Goal: Transaction & Acquisition: Purchase product/service

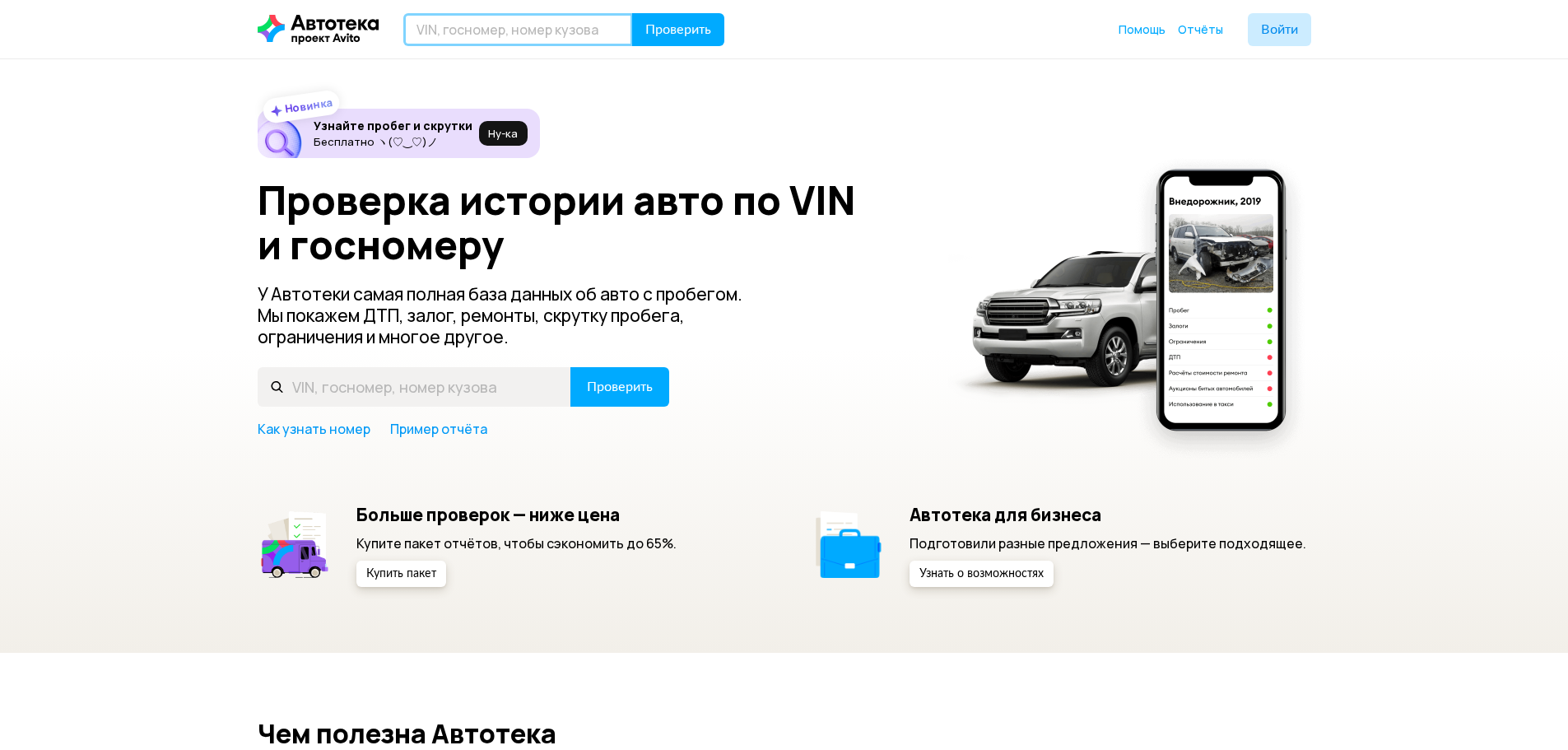
click at [446, 34] on input "text" at bounding box center [518, 30] width 230 height 33
paste input "[US_VEHICLE_IDENTIFICATION_NUMBER]"
type input "[US_VEHICLE_IDENTIFICATION_NUMBER]"
click at [685, 29] on span "Проверить" at bounding box center [679, 30] width 66 height 14
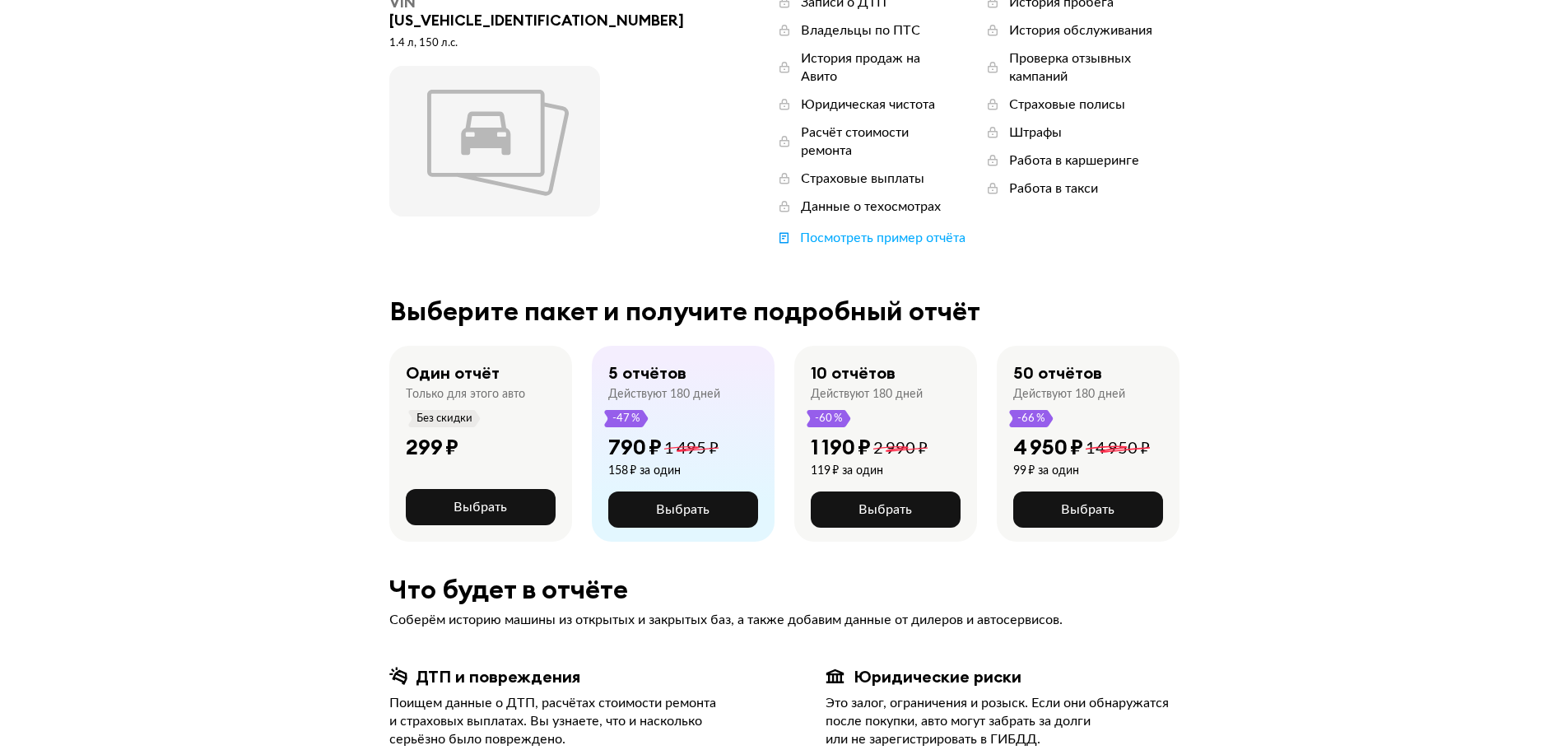
scroll to position [164, 0]
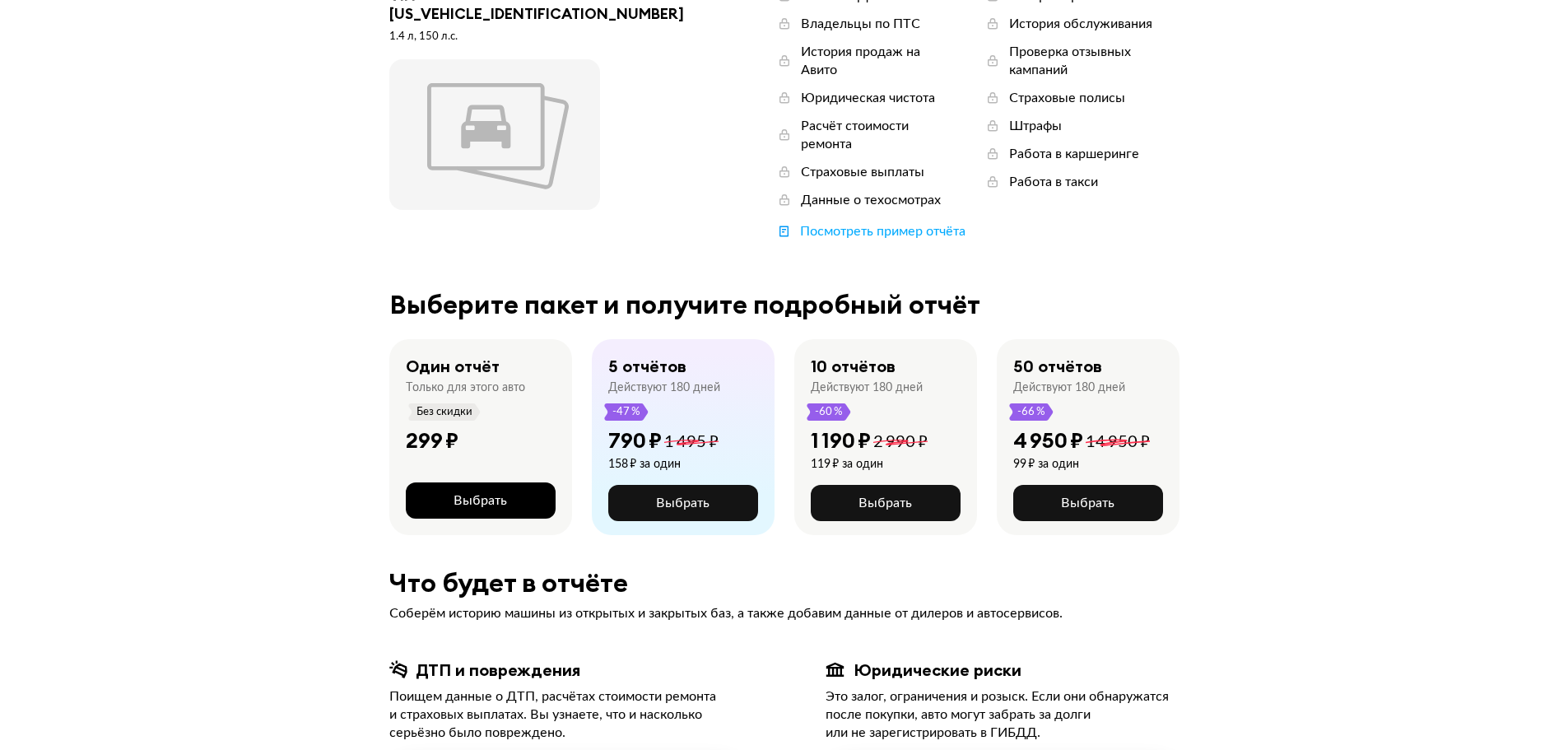
click at [479, 494] on span "Выбрать" at bounding box center [479, 501] width 53 height 14
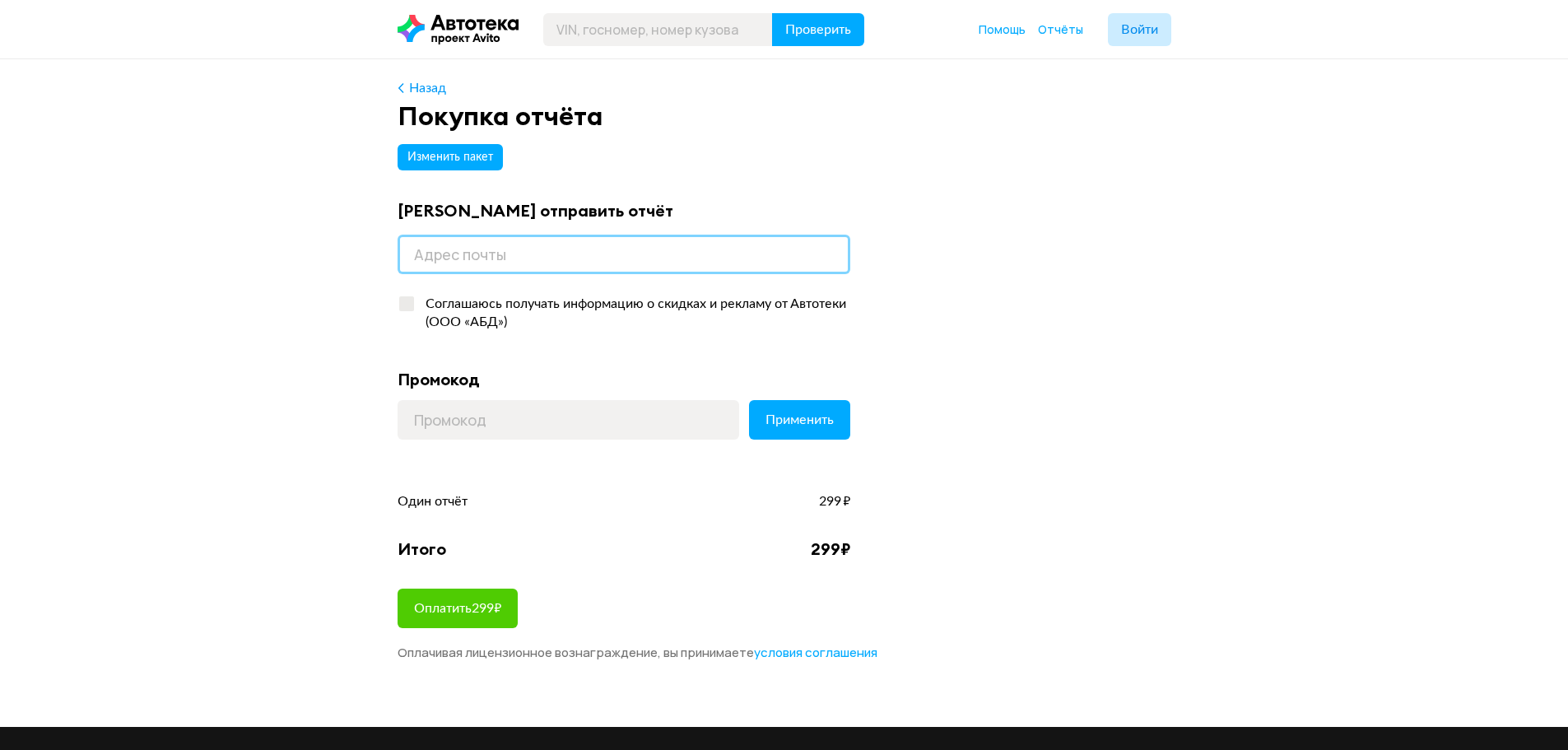
click at [425, 252] on input "email" at bounding box center [624, 254] width 452 height 40
type input "autoalex07@mail.ru"
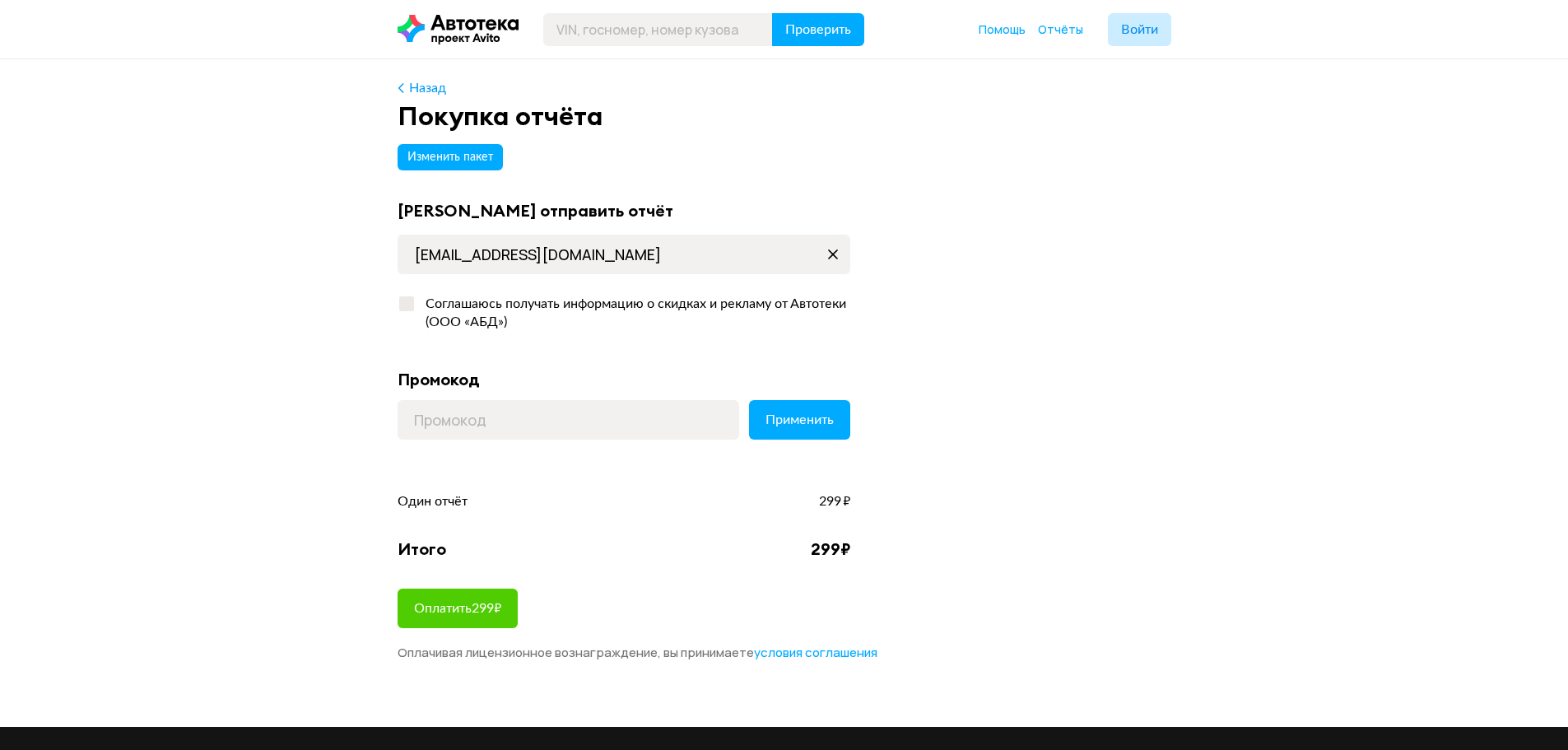
click at [1166, 406] on div "Изменить пакет Куда отправить отчёт autoalex07@mail.ru Соглашаюсь получать инфо…" at bounding box center [784, 399] width 773 height 524
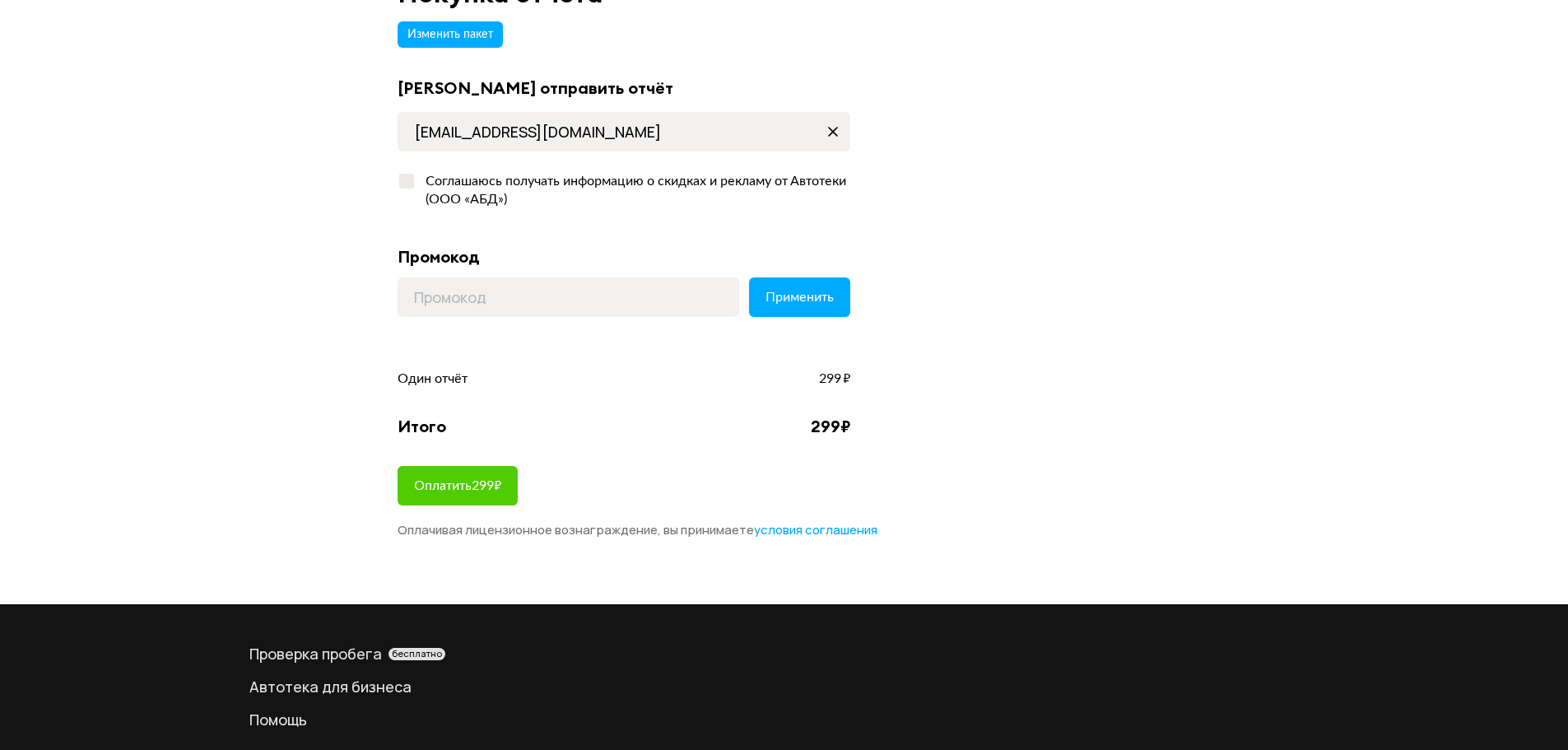
scroll to position [164, 0]
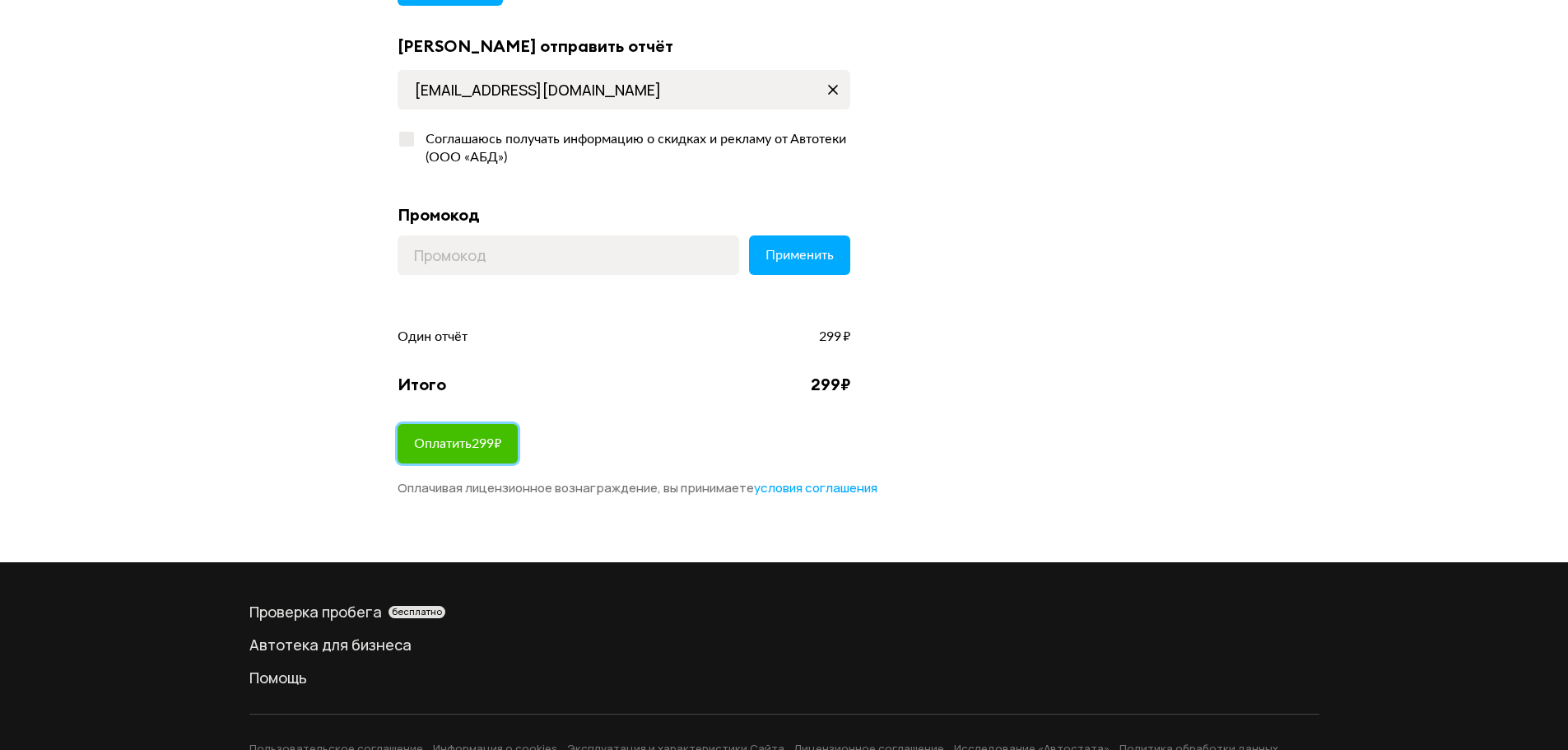
click at [442, 447] on span "Оплатить 299 ₽" at bounding box center [457, 444] width 87 height 14
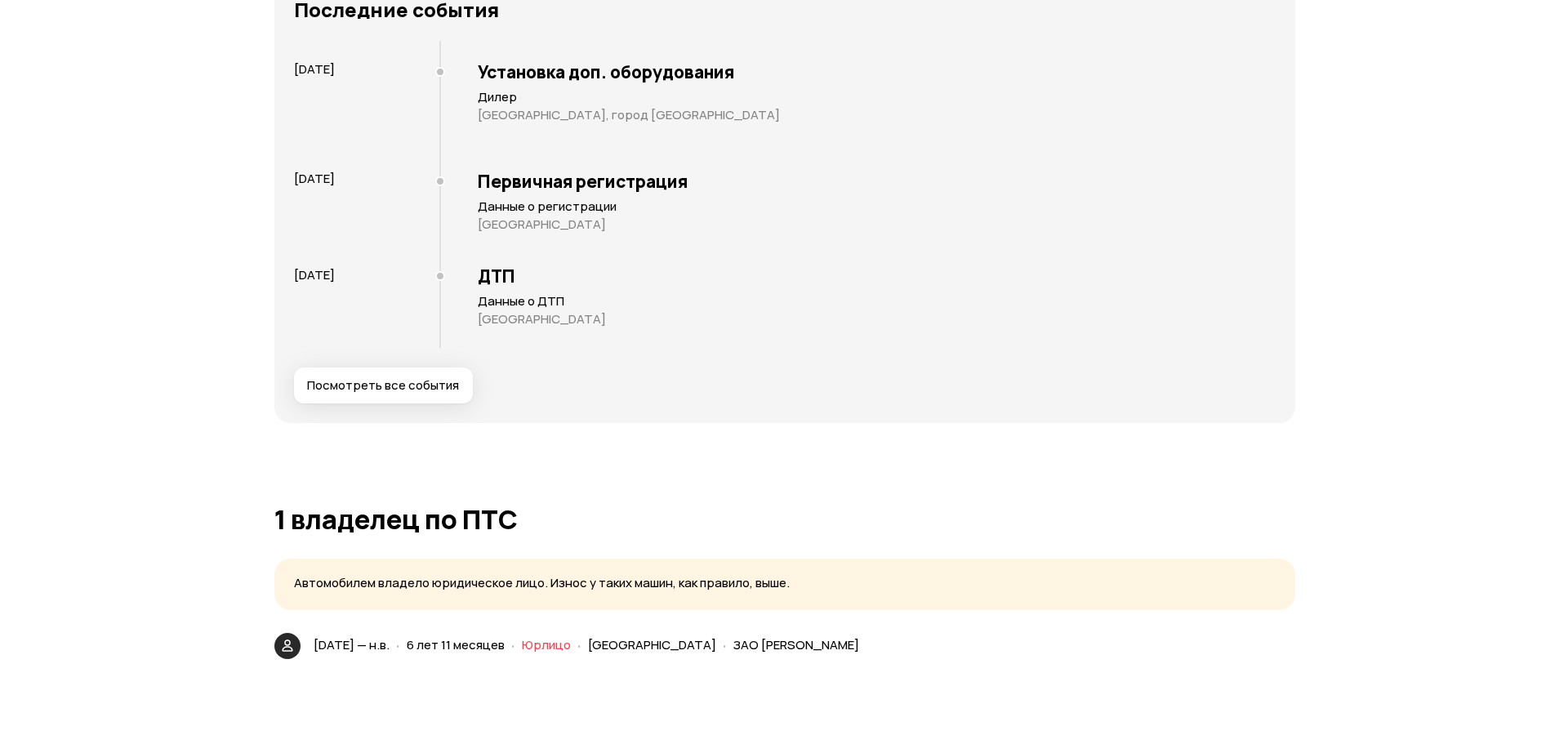
scroll to position [2613, 0]
click at [417, 384] on span "Посмотреть все события" at bounding box center [376, 386] width 152 height 16
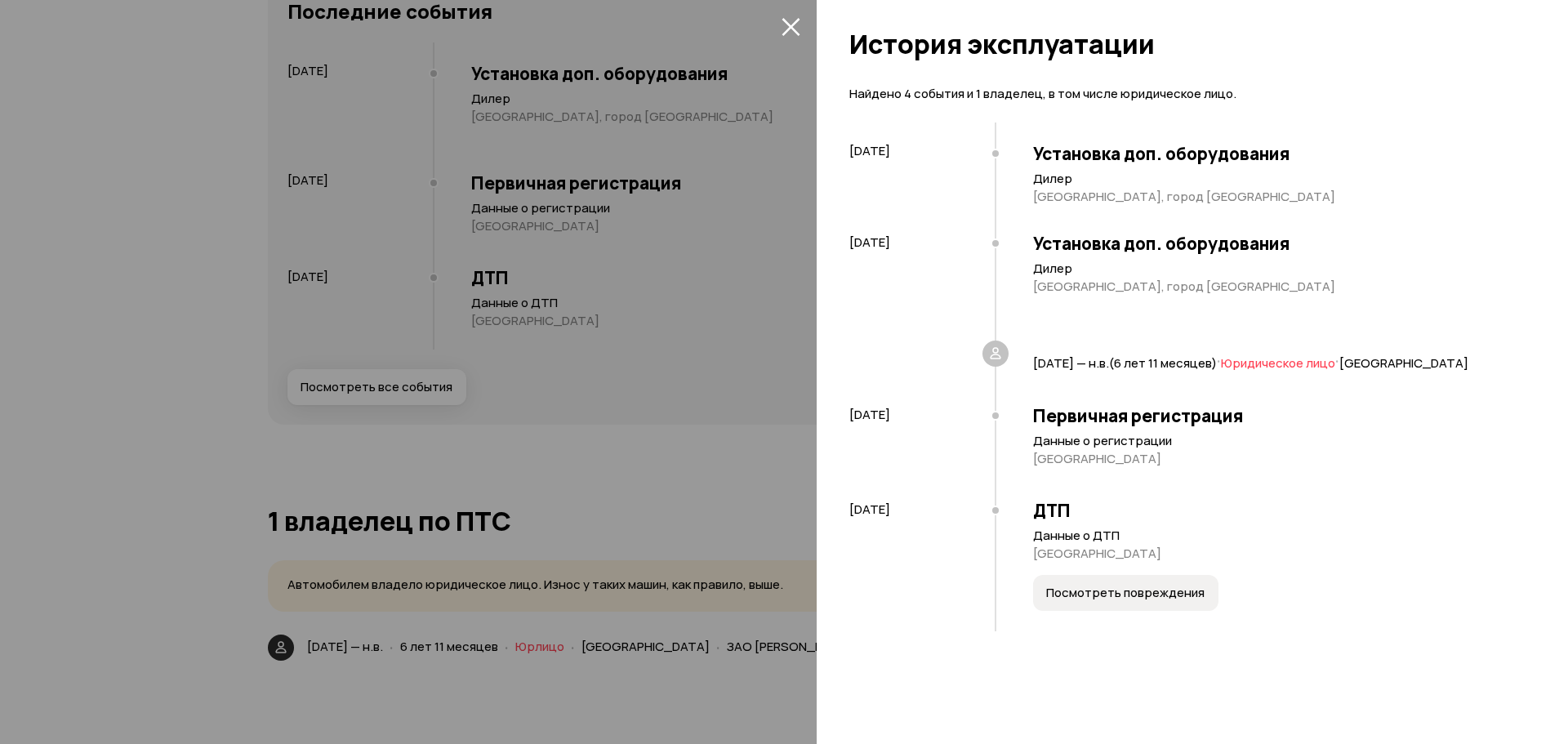
click at [1125, 601] on span "Посмотреть повреждения" at bounding box center [1125, 593] width 158 height 16
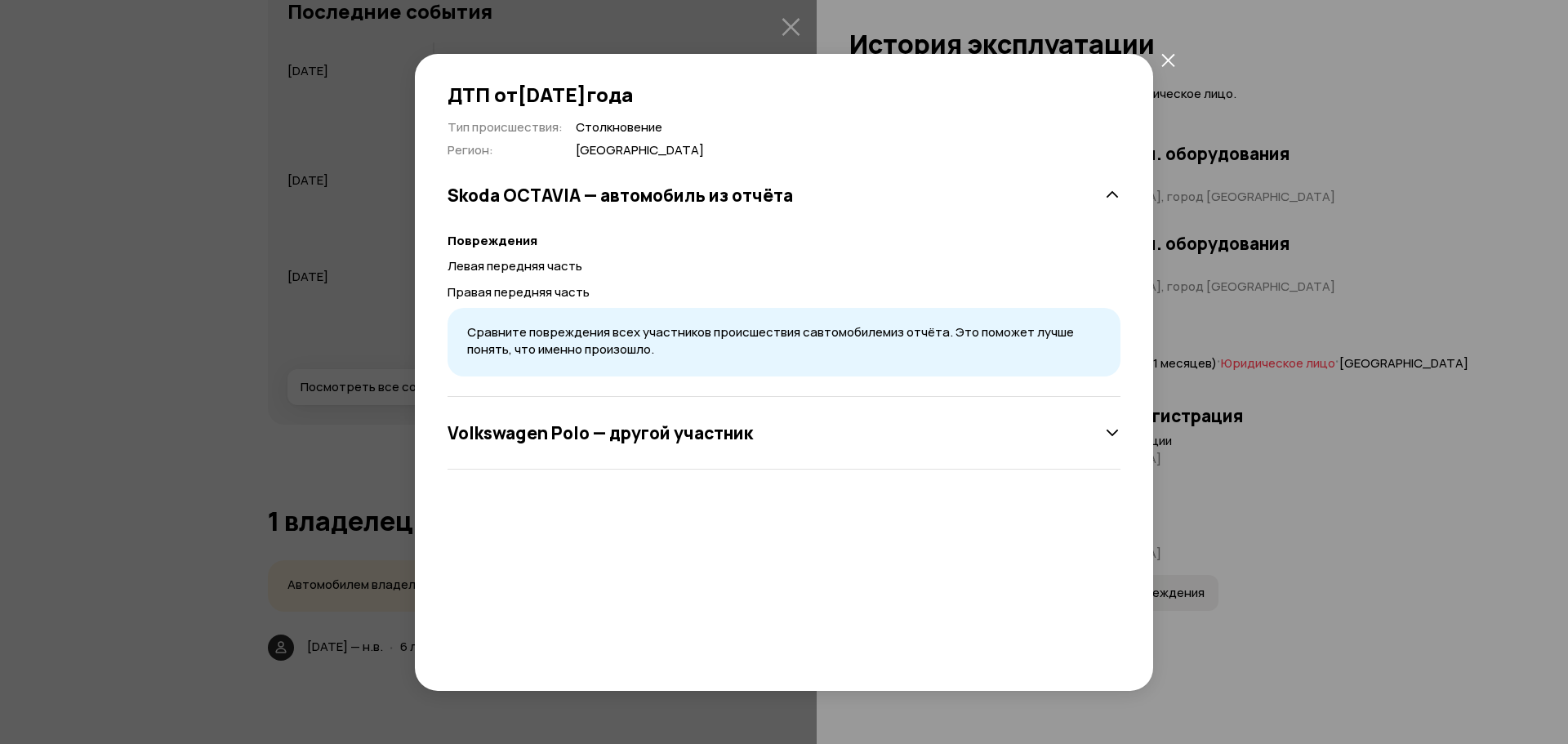
click at [1109, 430] on icon at bounding box center [1112, 432] width 16 height 16
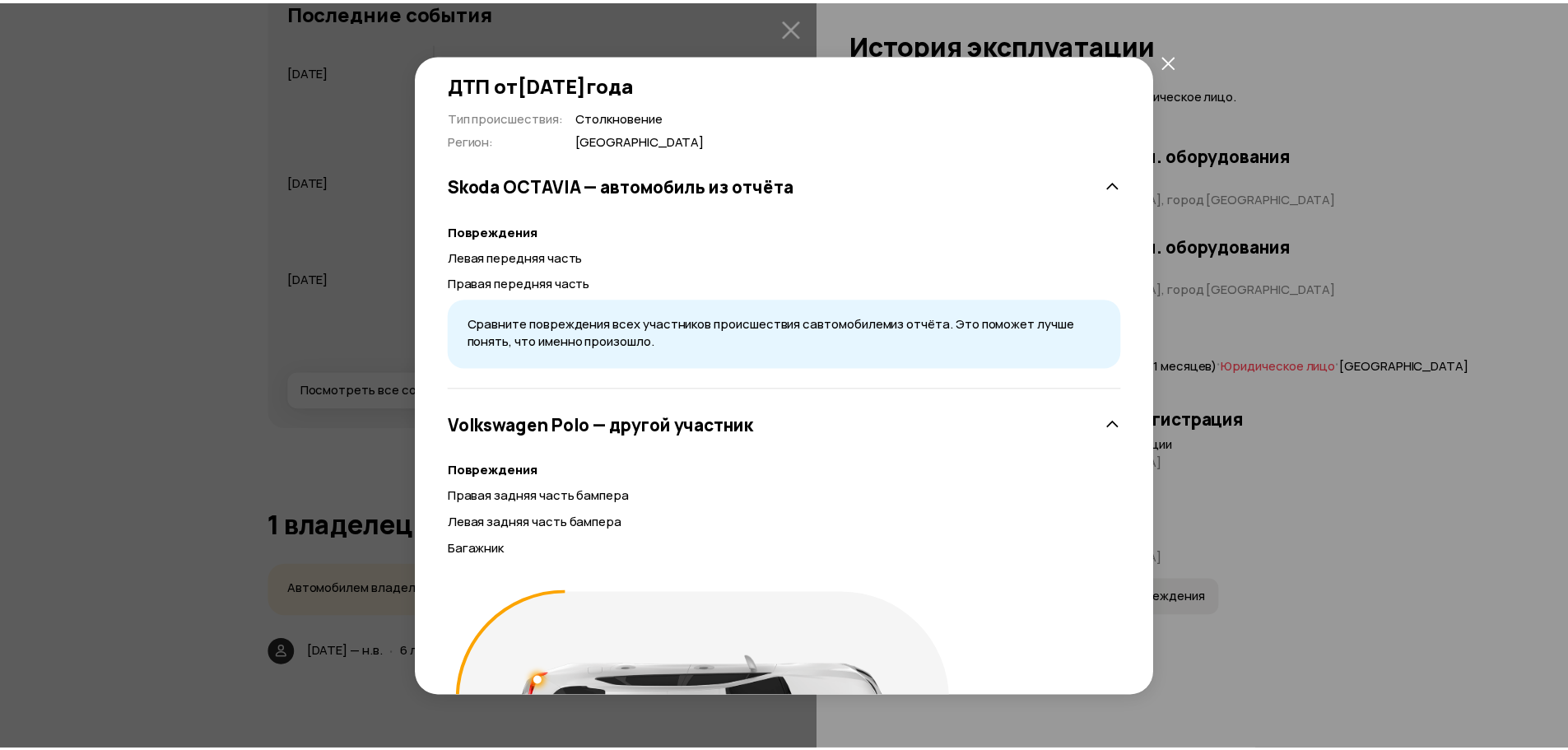
scroll to position [0, 0]
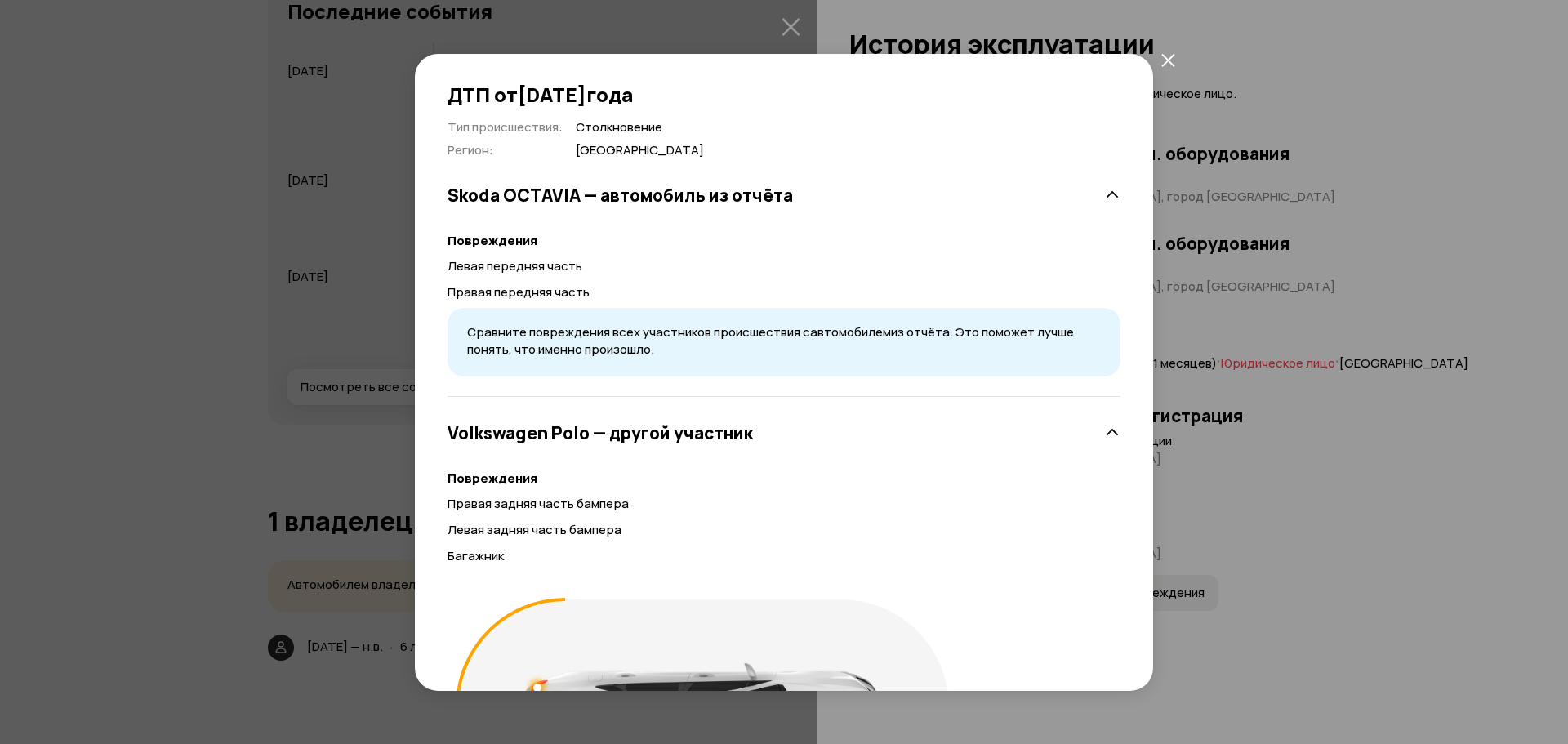
click at [1168, 58] on icon "закрыть" at bounding box center [1168, 59] width 13 height 13
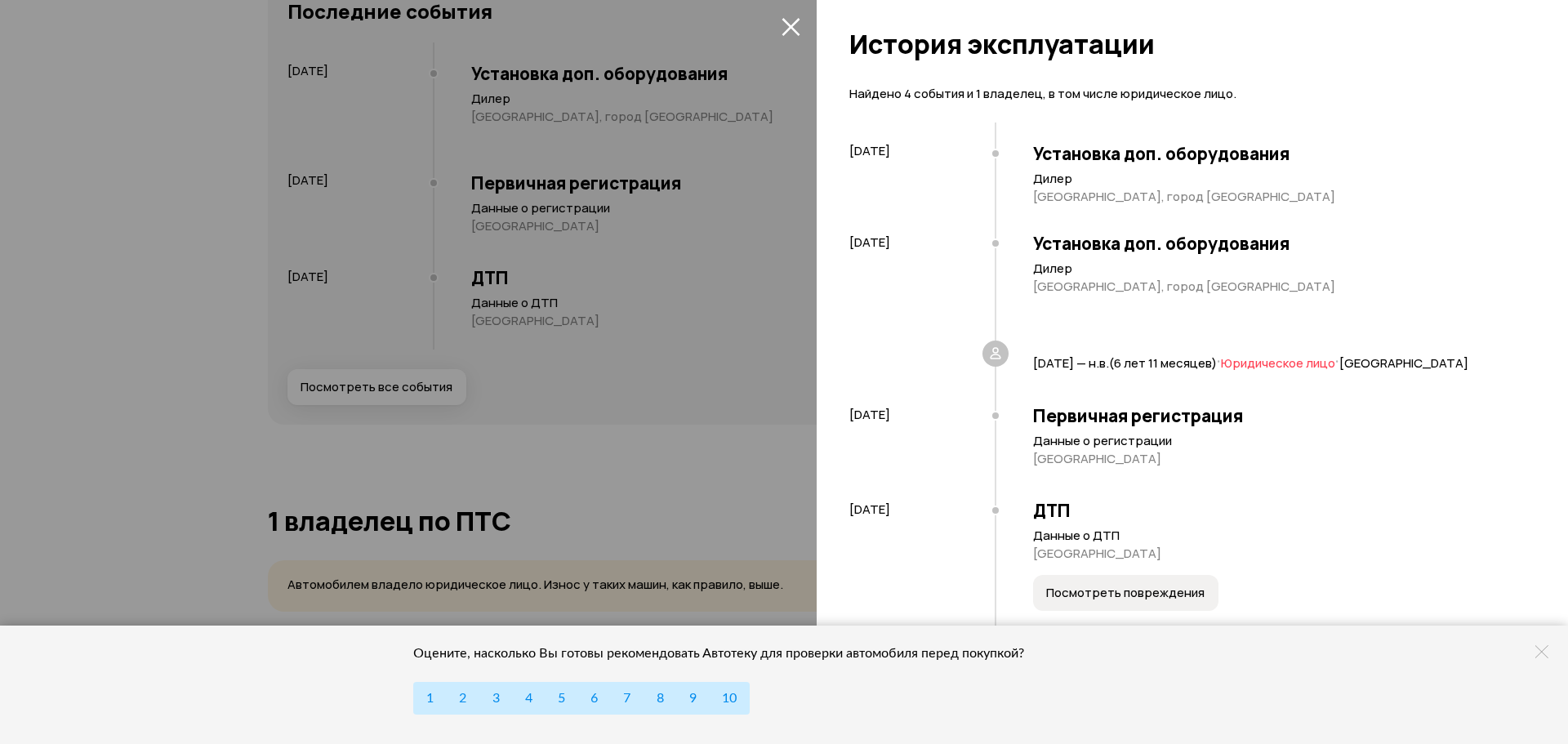
click at [1157, 601] on span "Посмотреть повреждения" at bounding box center [1125, 593] width 158 height 16
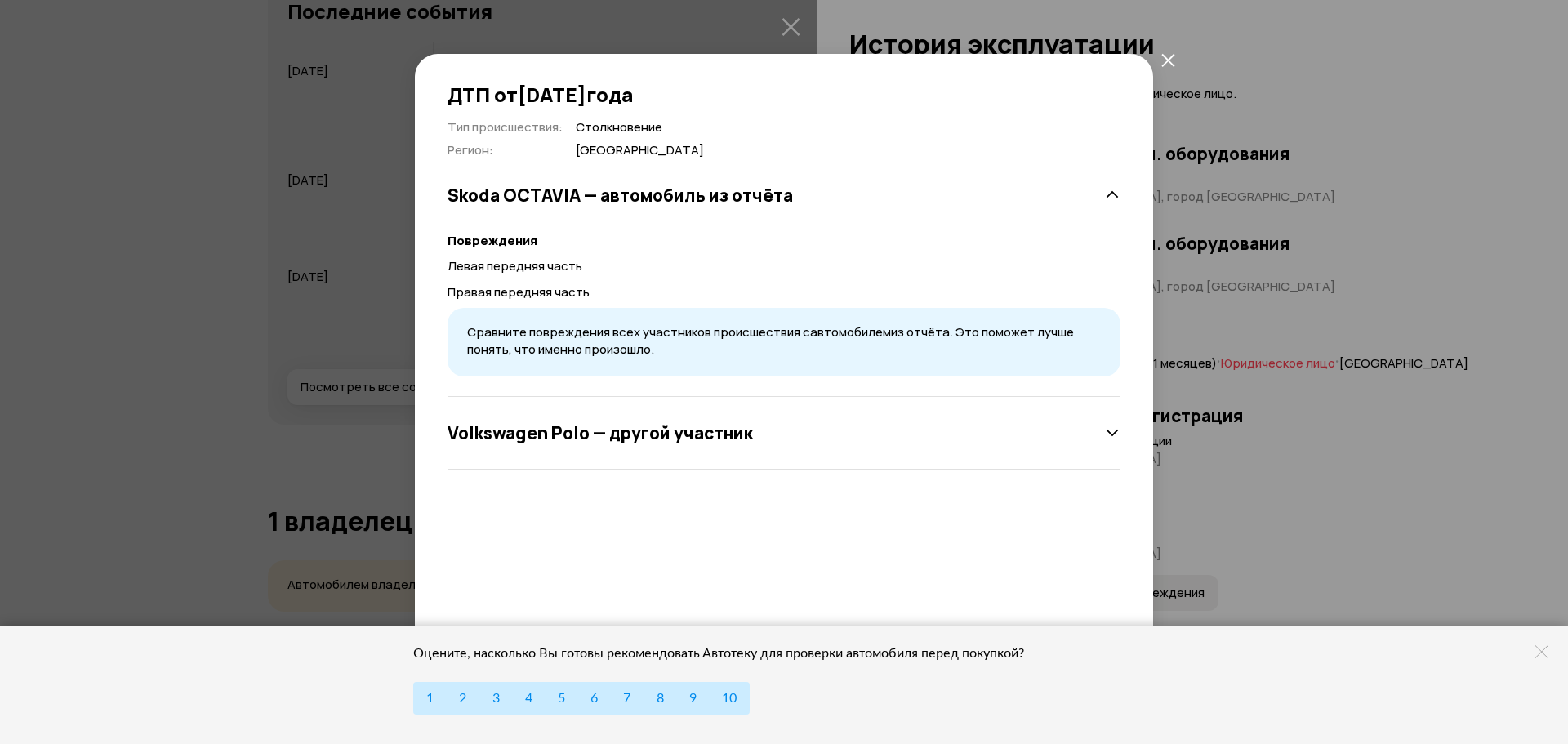
click at [1172, 55] on icon "закрыть" at bounding box center [1168, 59] width 13 height 13
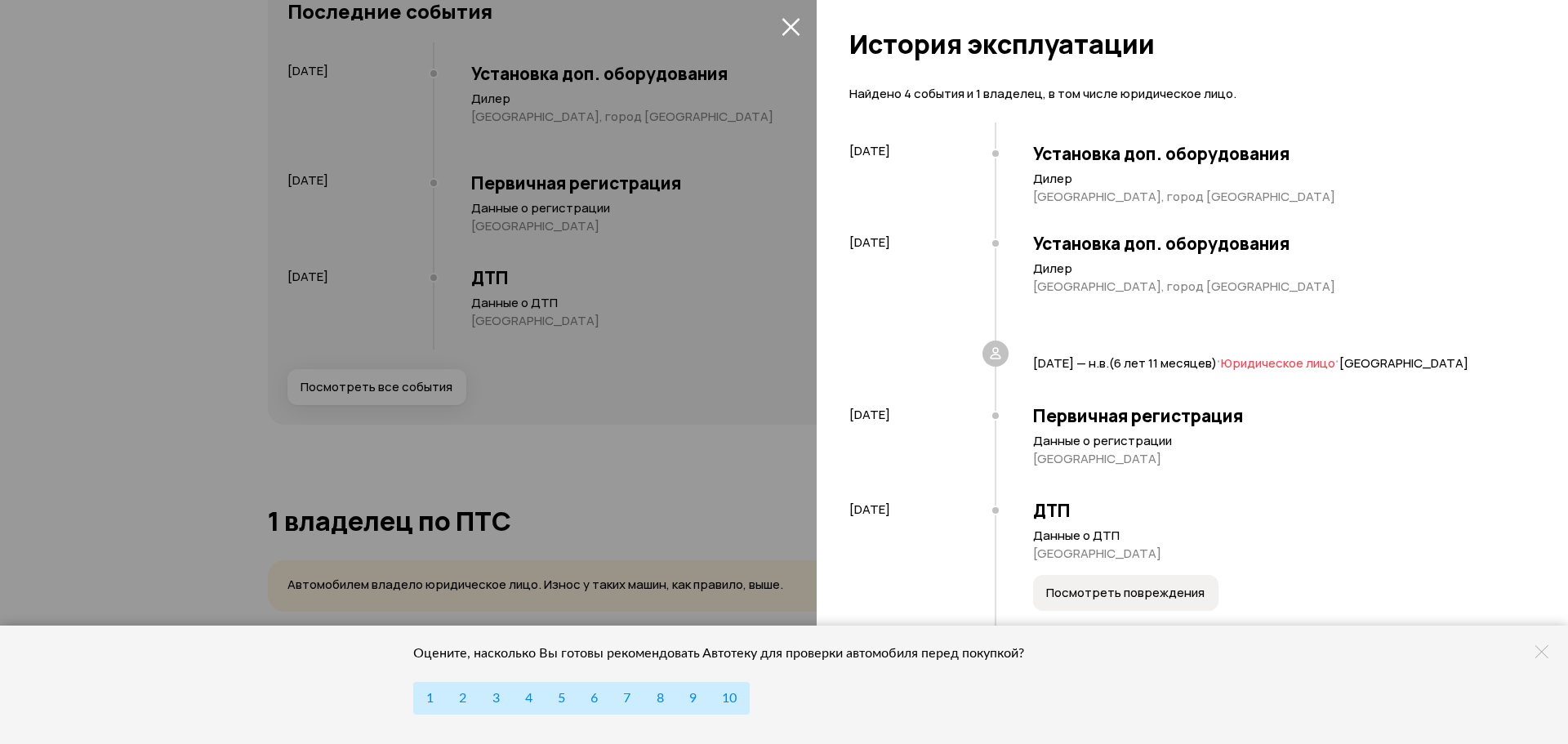
click at [789, 24] on icon "закрыть" at bounding box center [791, 27] width 19 height 19
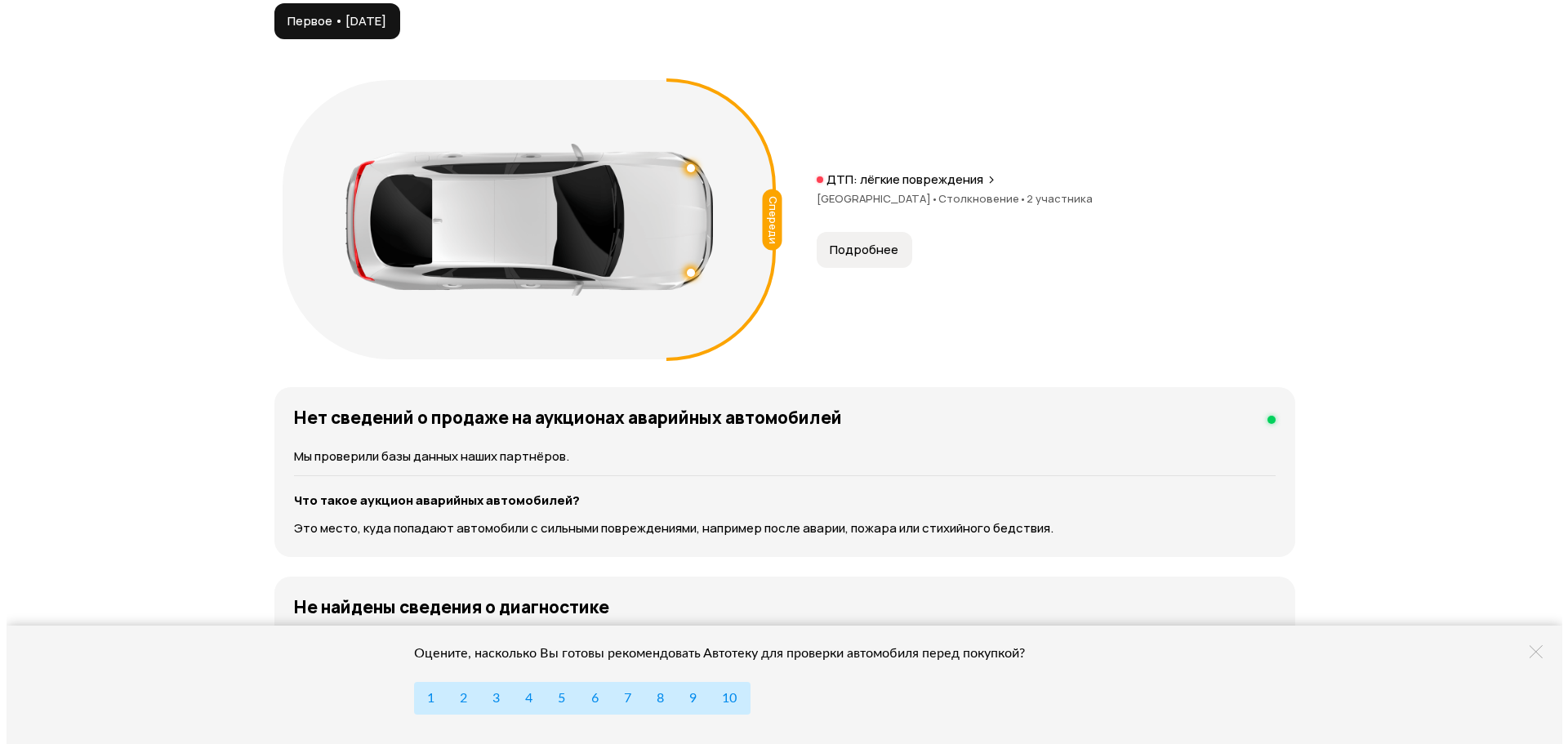
scroll to position [1633, 0]
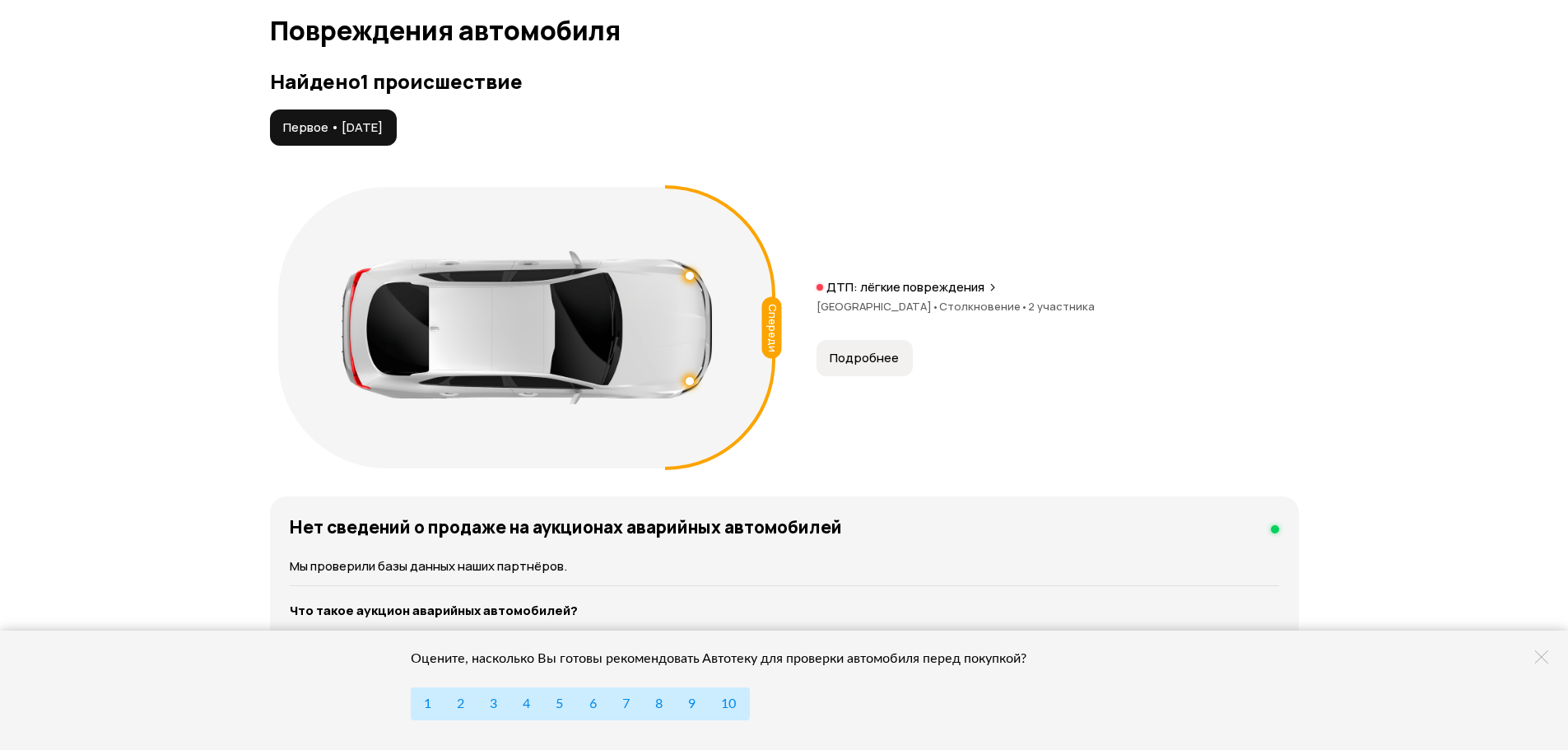
click at [861, 350] on span "Подробнее" at bounding box center [864, 358] width 70 height 16
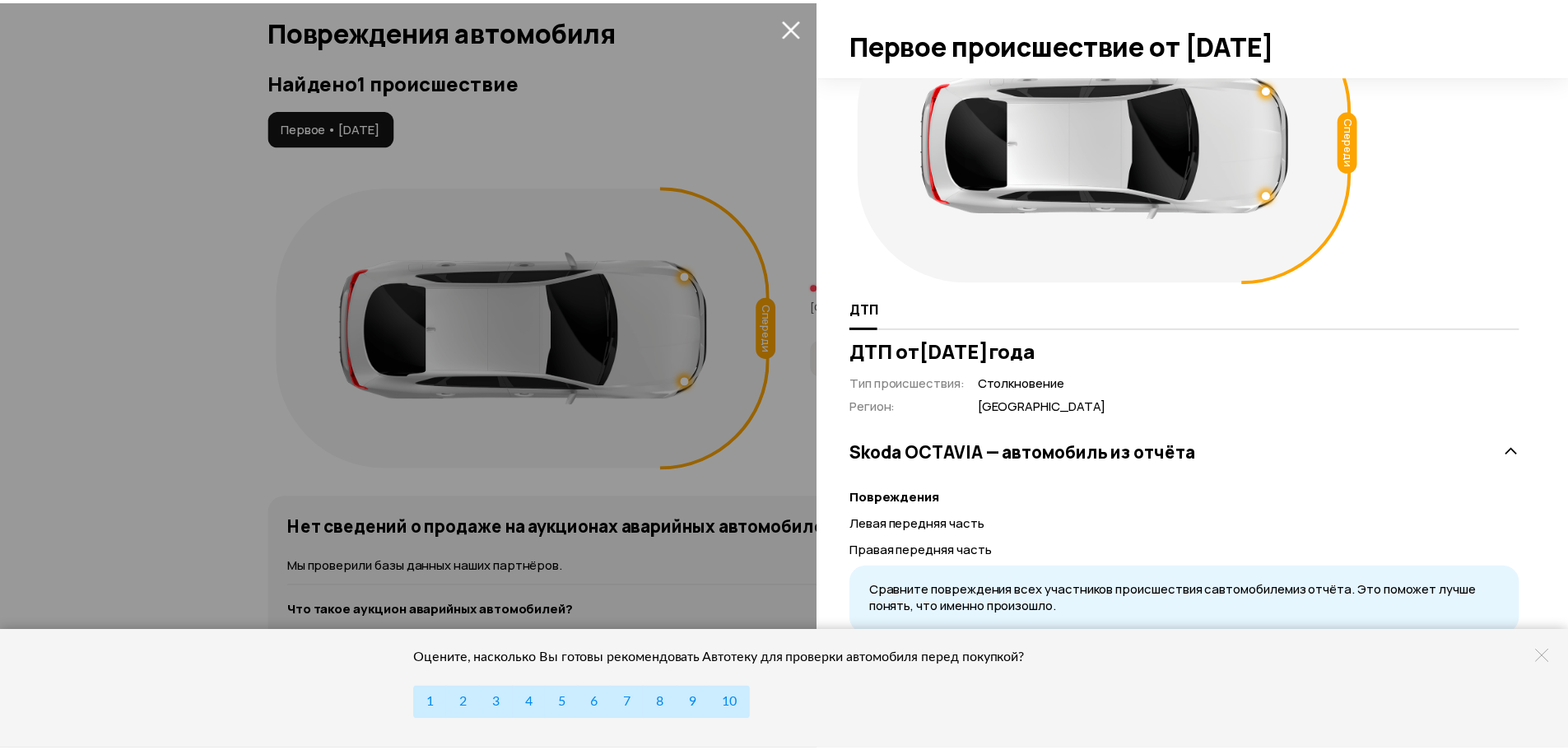
scroll to position [96, 0]
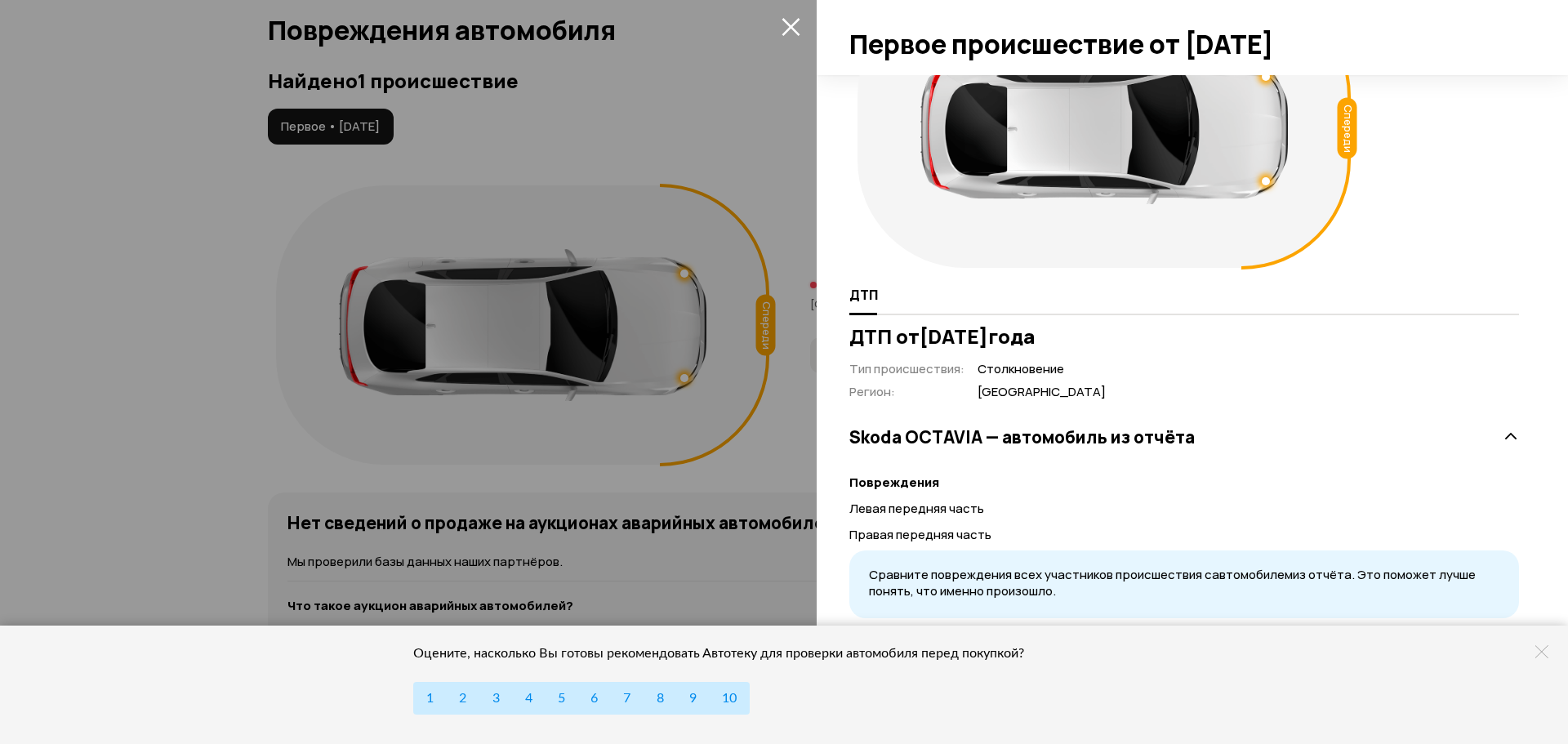
click at [789, 26] on icon "закрыть" at bounding box center [790, 27] width 18 height 18
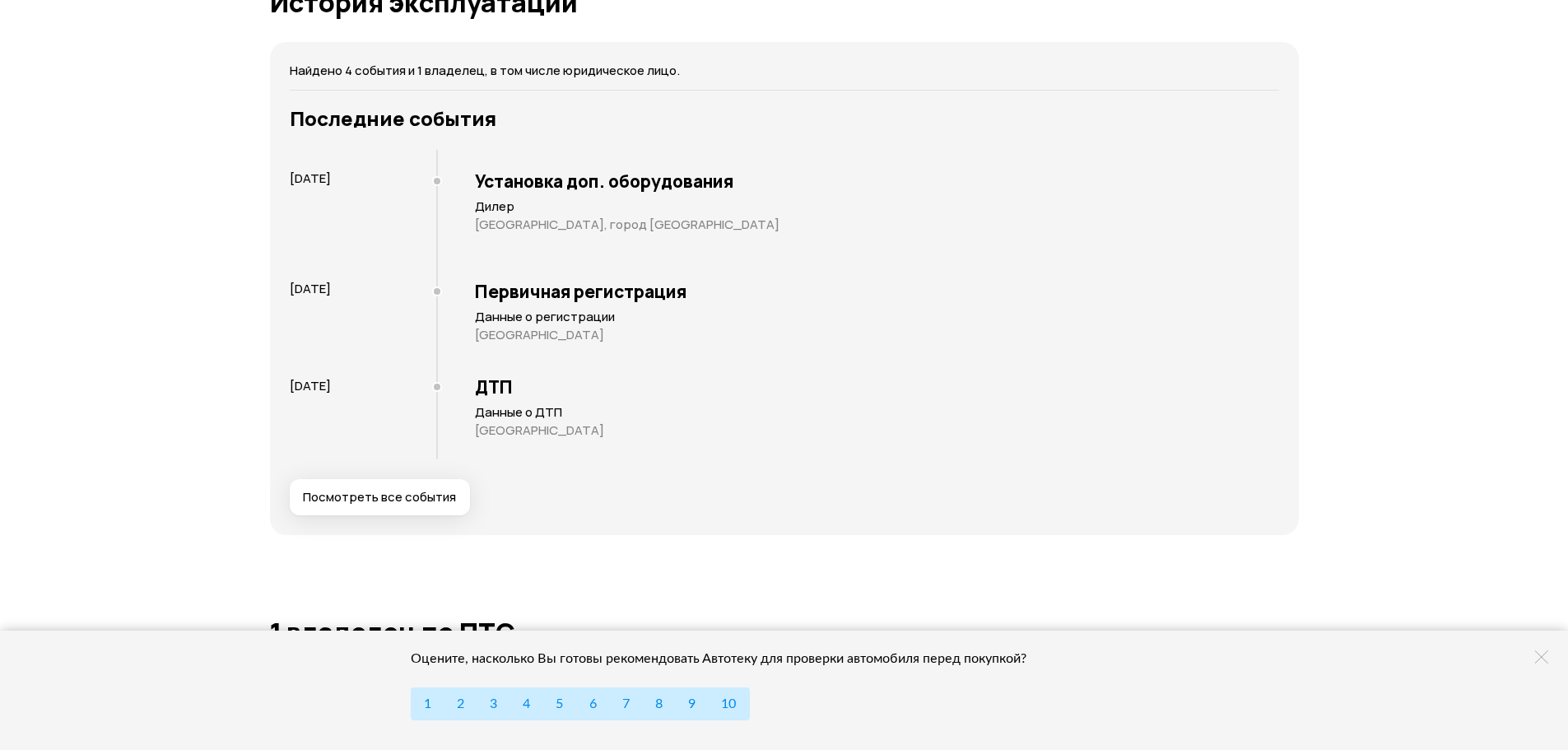
scroll to position [2552, 0]
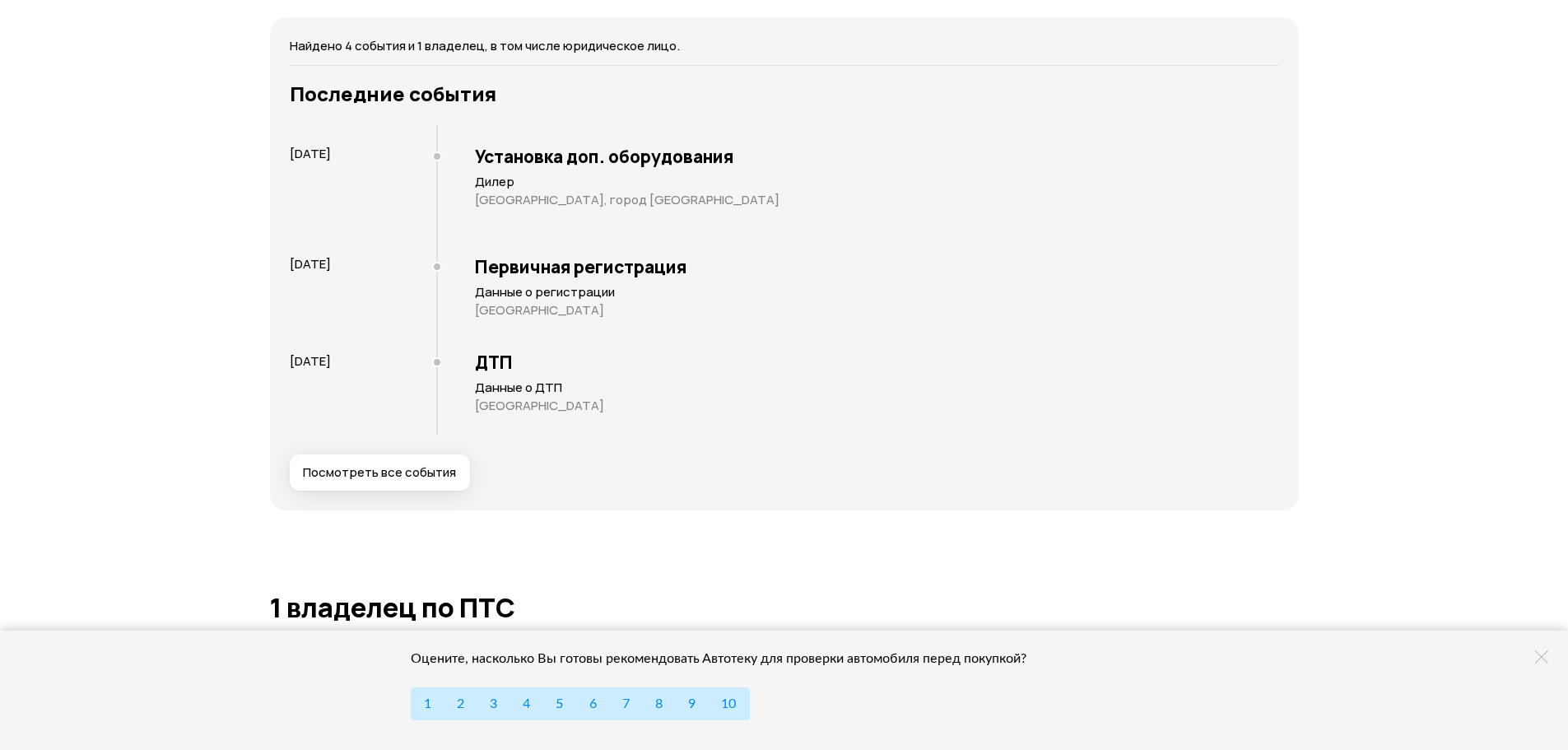
click at [325, 473] on span "Посмотреть все события" at bounding box center [379, 472] width 153 height 16
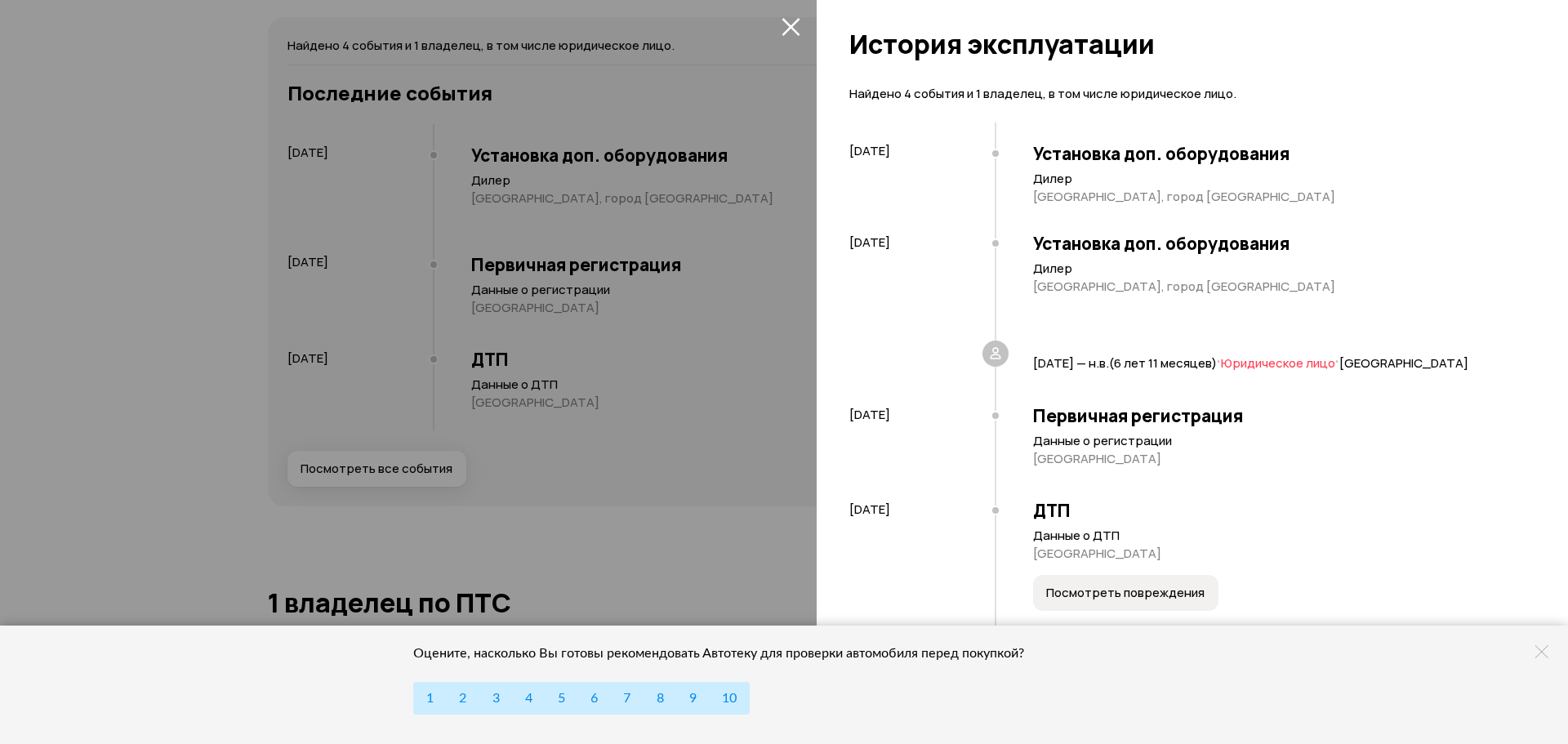
click at [791, 22] on icon "закрыть" at bounding box center [791, 27] width 19 height 19
